Goal: Task Accomplishment & Management: Use online tool/utility

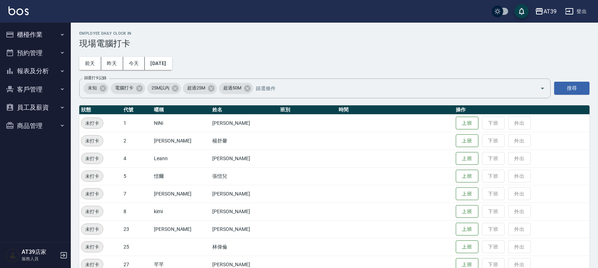
click at [454, 184] on td "上班 下班 外出" at bounding box center [521, 176] width 135 height 18
click at [456, 179] on button "上班" at bounding box center [467, 176] width 23 height 12
click at [414, 183] on td "上班時間： 11:00" at bounding box center [395, 176] width 117 height 18
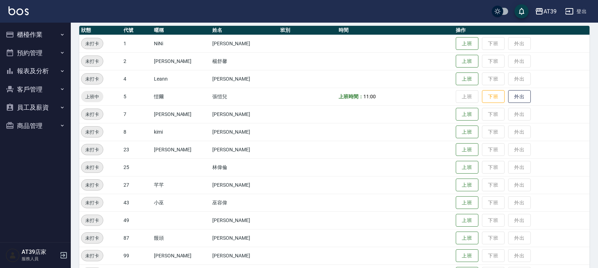
scroll to position [120, 0]
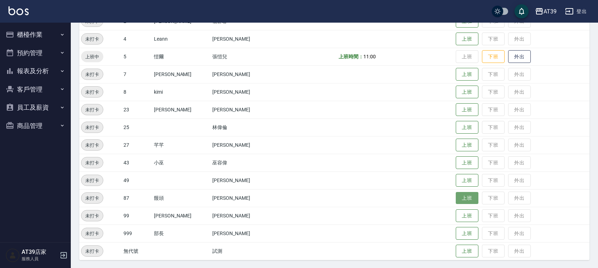
click at [456, 201] on button "上班" at bounding box center [467, 198] width 23 height 12
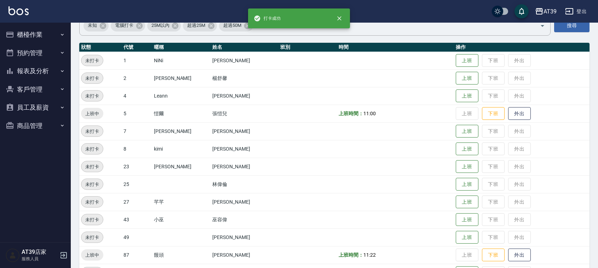
scroll to position [0, 0]
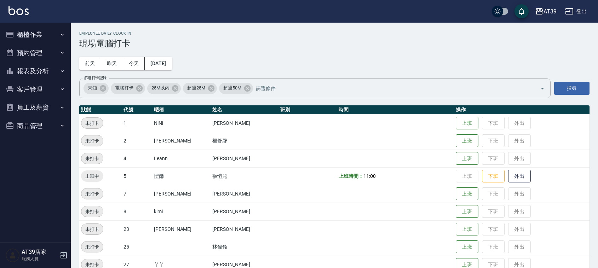
drag, startPoint x: 319, startPoint y: 186, endPoint x: 321, endPoint y: 55, distance: 131.6
click at [321, 183] on tbody "未打卡 1 NiNi 陳玉伶 上班 下班 外出 未打卡 2 Jennifer 楊舒馨 上班 下班 外出 未打卡 4 Leann 林思宇 上班 下班 外出 上班…" at bounding box center [334, 246] width 510 height 265
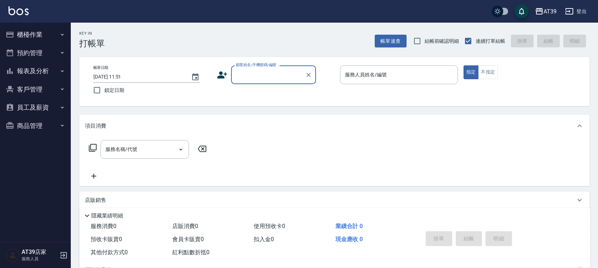
click at [266, 68] on div "顧客姓名/手機號碼/編號 顧客姓名/手機號碼/編號" at bounding box center [273, 74] width 85 height 19
click at [272, 82] on div "顧客姓名/手機號碼/編號" at bounding box center [273, 74] width 85 height 19
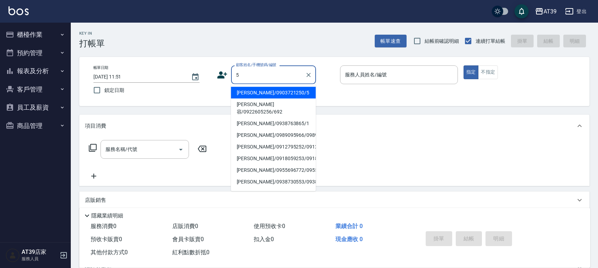
click at [305, 94] on li "[PERSON_NAME]/0903721250/5" at bounding box center [273, 93] width 85 height 12
type input "[PERSON_NAME]/0903721250/5"
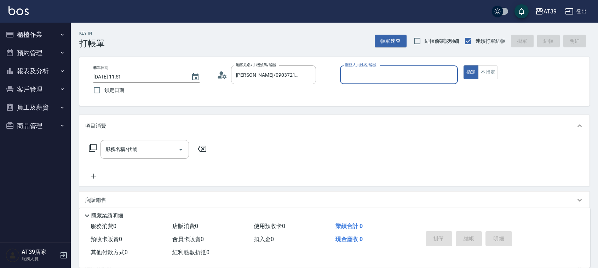
type input "愷爾-5"
click at [487, 66] on button "不指定" at bounding box center [488, 72] width 20 height 14
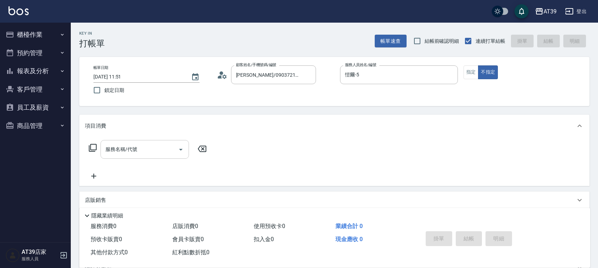
click at [119, 153] on input "服務名稱/代號" at bounding box center [139, 149] width 71 height 12
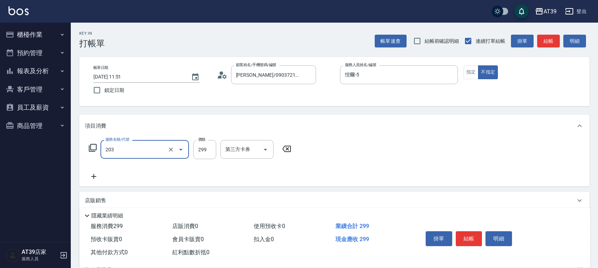
type input "B級洗+剪(203)"
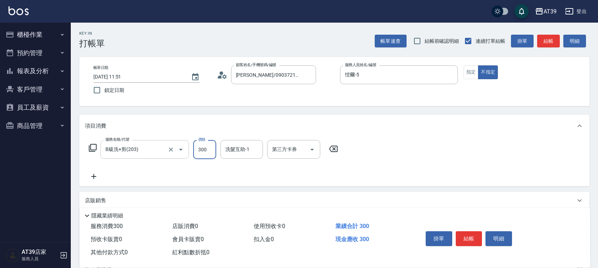
type input "300"
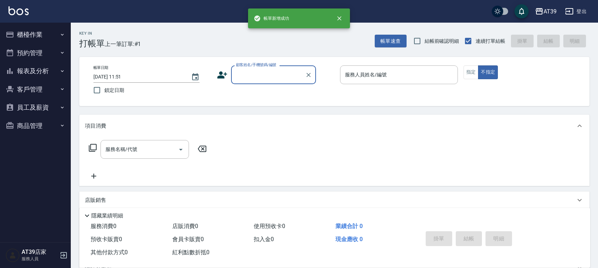
click at [47, 73] on button "報表及分析" at bounding box center [35, 71] width 65 height 18
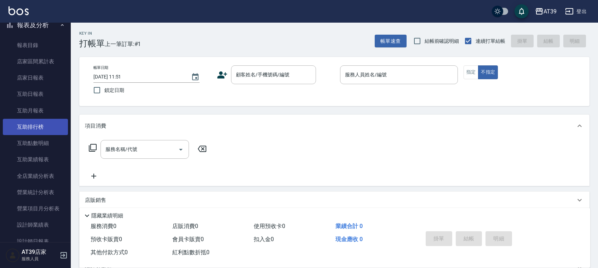
scroll to position [88, 0]
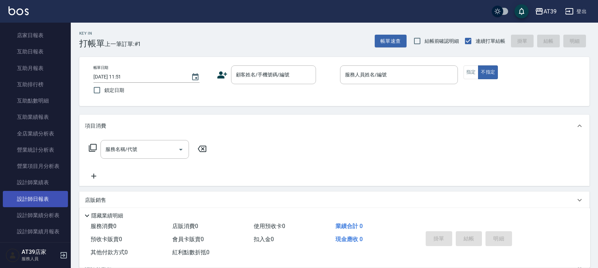
click at [41, 199] on link "設計師日報表" at bounding box center [35, 199] width 65 height 16
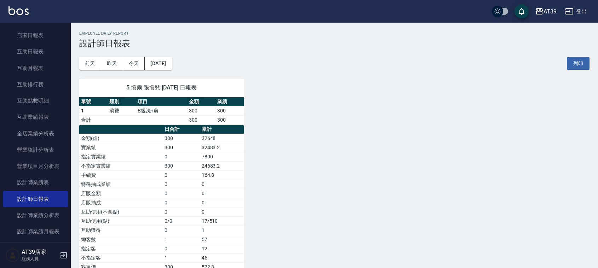
click at [23, 10] on img at bounding box center [18, 10] width 20 height 9
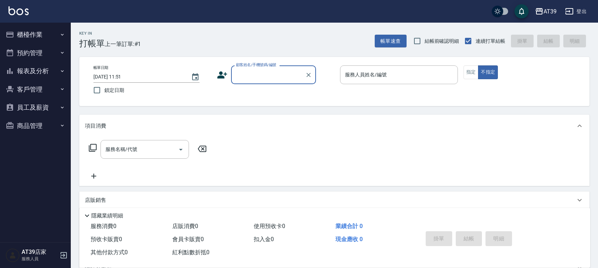
click at [51, 62] on button "報表及分析" at bounding box center [35, 71] width 65 height 18
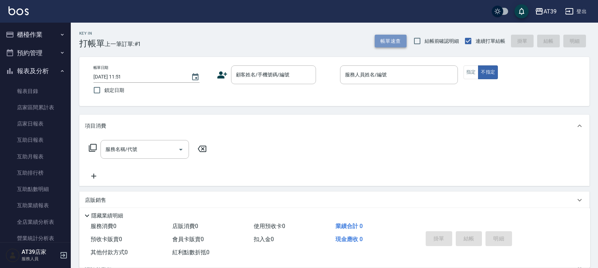
click at [387, 37] on button "帳單速查" at bounding box center [391, 41] width 32 height 13
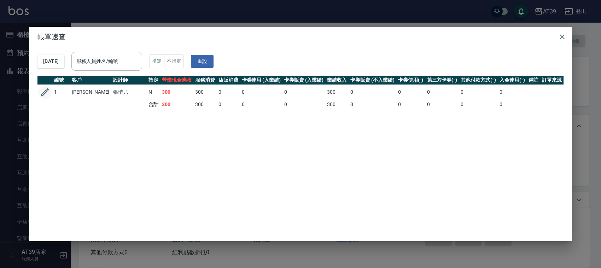
click at [48, 89] on icon "button" at bounding box center [45, 92] width 8 height 8
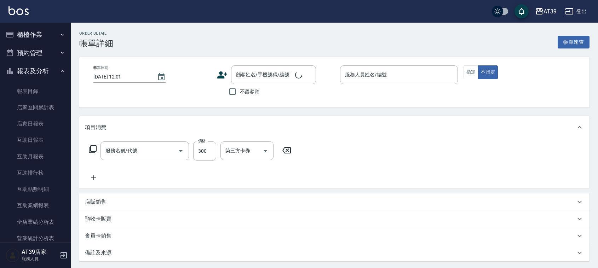
type input "[DATE] 11:51"
type input "愷爾-5"
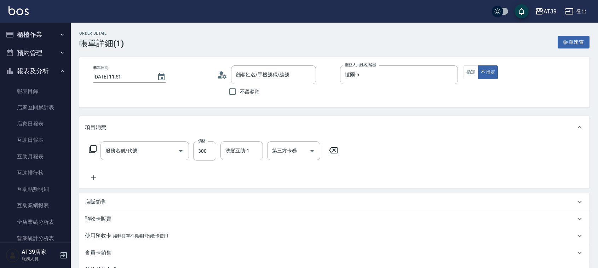
type input "B級洗+剪(203)"
type input "[PERSON_NAME]/0903721250/5"
click at [15, 9] on img at bounding box center [18, 10] width 20 height 9
